Goal: Information Seeking & Learning: Check status

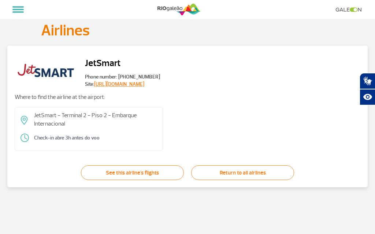
select select
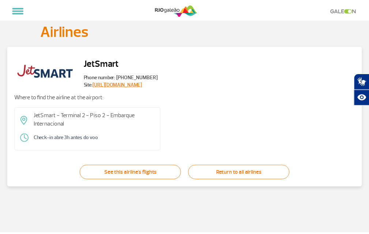
scroll to position [37, 0]
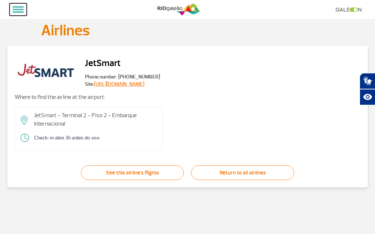
click at [21, 11] on button at bounding box center [18, 9] width 17 height 12
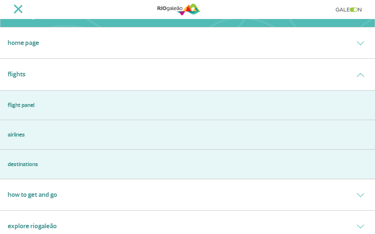
click at [20, 136] on link "Airlines" at bounding box center [187, 135] width 359 height 9
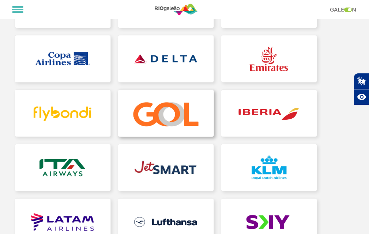
scroll to position [146, 0]
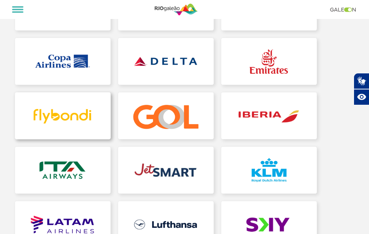
click at [80, 113] on link at bounding box center [62, 116] width 95 height 47
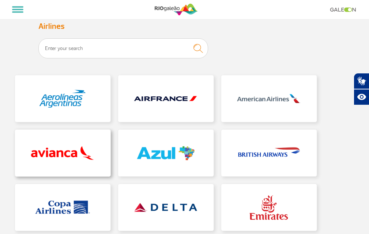
click at [85, 155] on link at bounding box center [62, 153] width 95 height 47
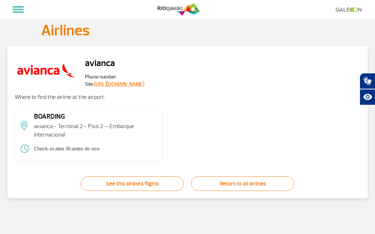
click at [119, 78] on span "Phone number:" at bounding box center [114, 77] width 59 height 7
click at [126, 85] on link "[URL][DOMAIN_NAME]" at bounding box center [119, 84] width 50 height 6
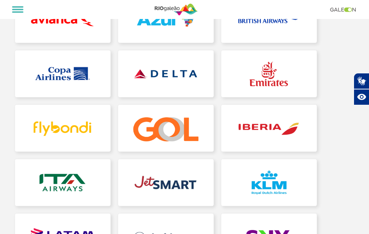
scroll to position [146, 0]
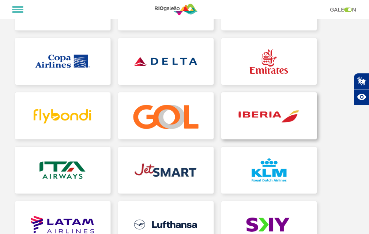
click at [264, 131] on link at bounding box center [268, 116] width 95 height 47
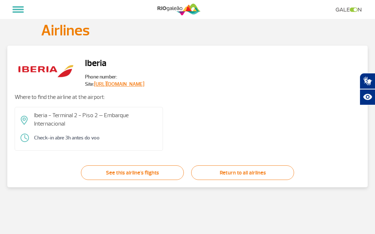
click at [123, 76] on span "Phone number:" at bounding box center [114, 77] width 59 height 7
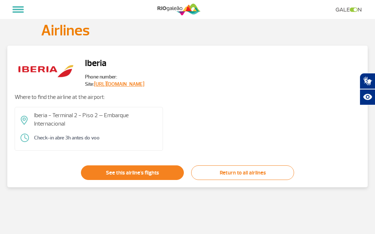
click at [155, 172] on link "See this airline's flights" at bounding box center [132, 173] width 103 height 15
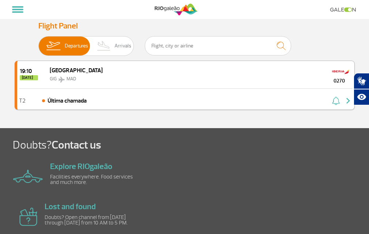
click at [345, 105] on img "button" at bounding box center [348, 101] width 9 height 9
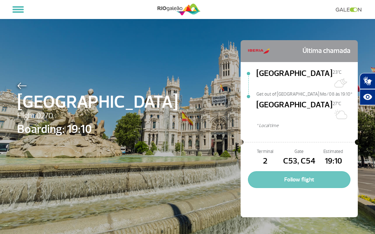
click at [290, 172] on button "Follow flight" at bounding box center [299, 180] width 102 height 17
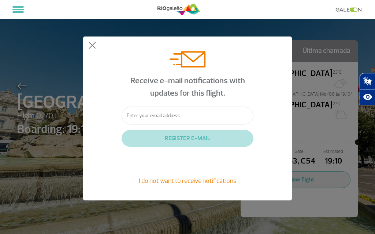
click at [87, 46] on div "Receive e-mail notifications with updates for this flight. REGISTER E-MAIL I do…" at bounding box center [187, 119] width 208 height 164
click at [93, 48] on button at bounding box center [92, 45] width 7 height 7
